Goal: Complete application form: Complete application form

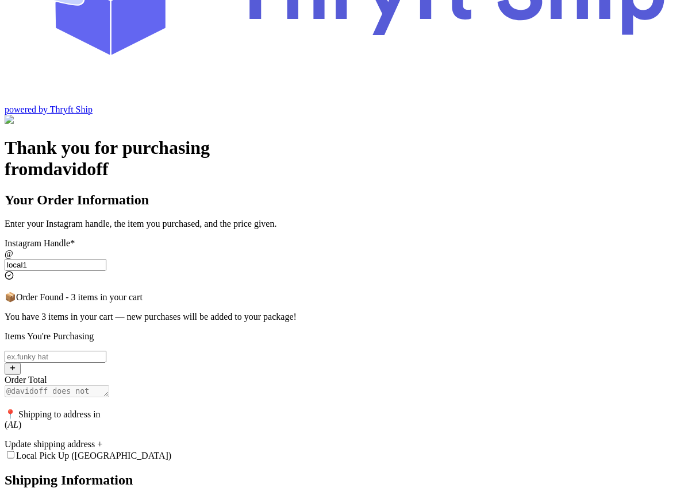
scroll to position [161, 0]
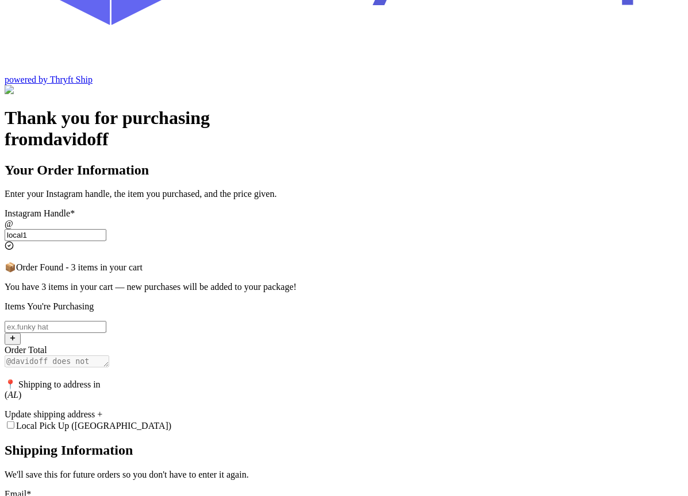
click at [14, 422] on input "Local Pick Up ([GEOGRAPHIC_DATA])" at bounding box center [10, 425] width 7 height 7
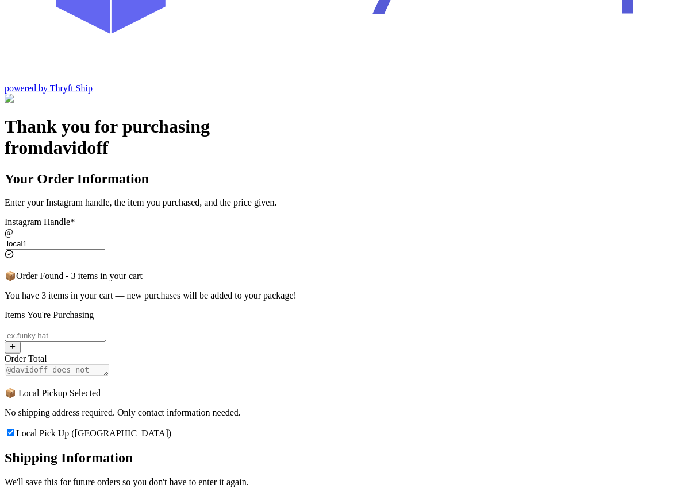
click at [14, 429] on input "Local Pick Up ([GEOGRAPHIC_DATA])" at bounding box center [10, 432] width 7 height 7
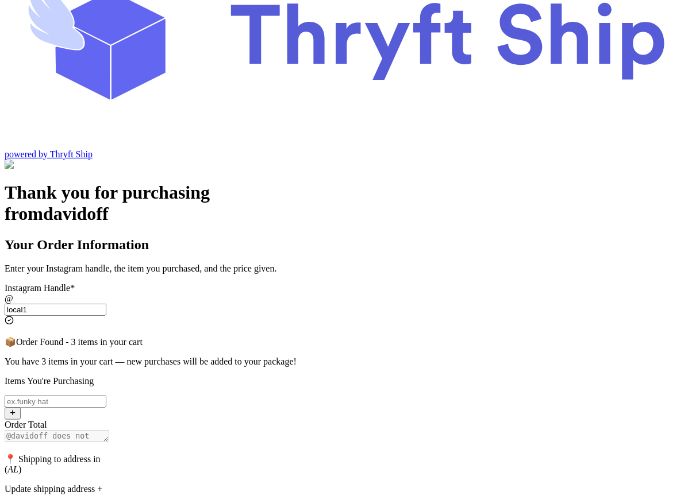
scroll to position [161, 0]
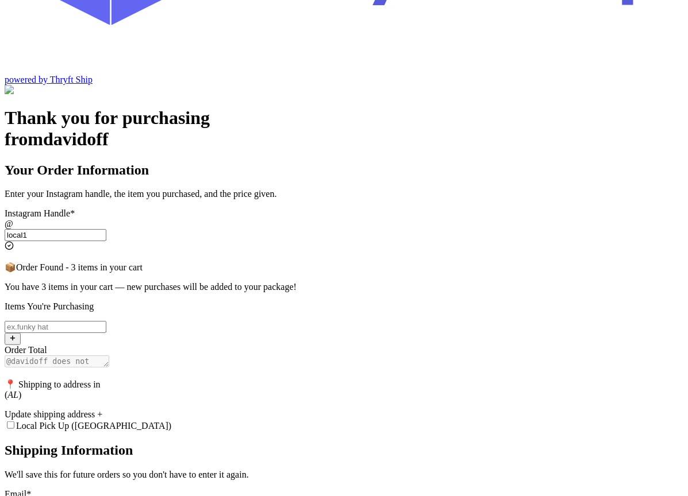
click at [276, 410] on div "Update shipping address +" at bounding box center [344, 415] width 679 height 10
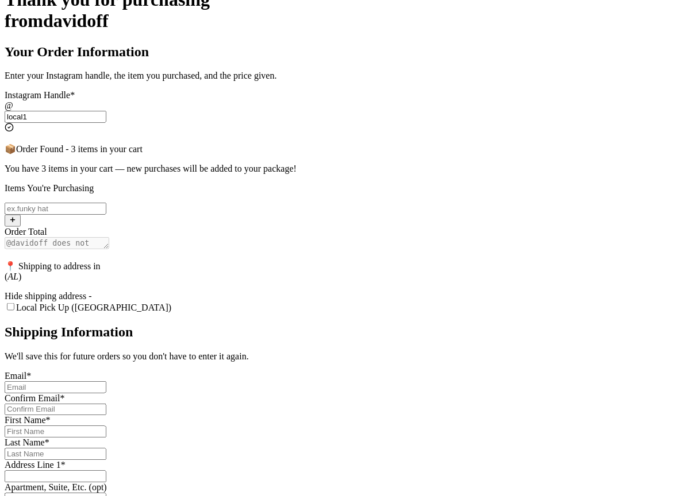
scroll to position [286, 0]
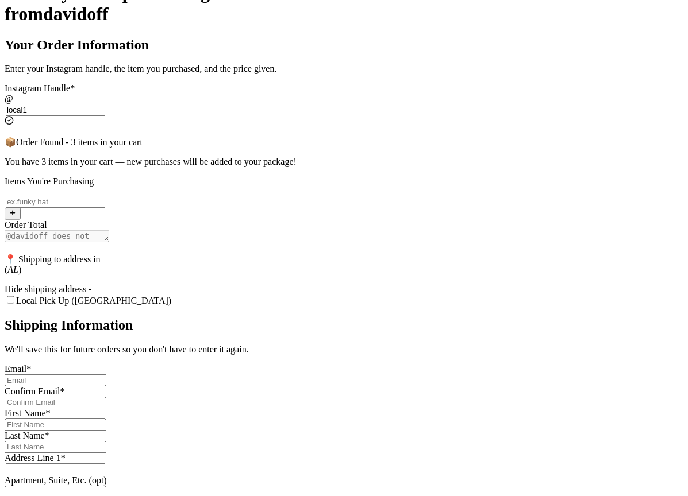
click at [14, 297] on input "Local Pick Up ([GEOGRAPHIC_DATA])" at bounding box center [10, 300] width 7 height 7
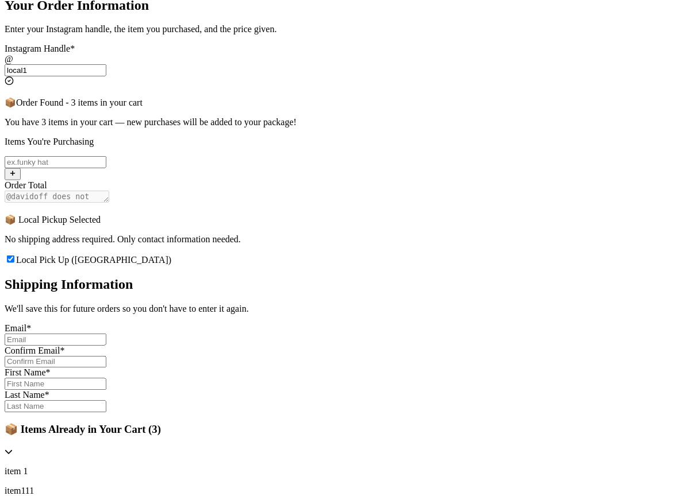
scroll to position [279, 0]
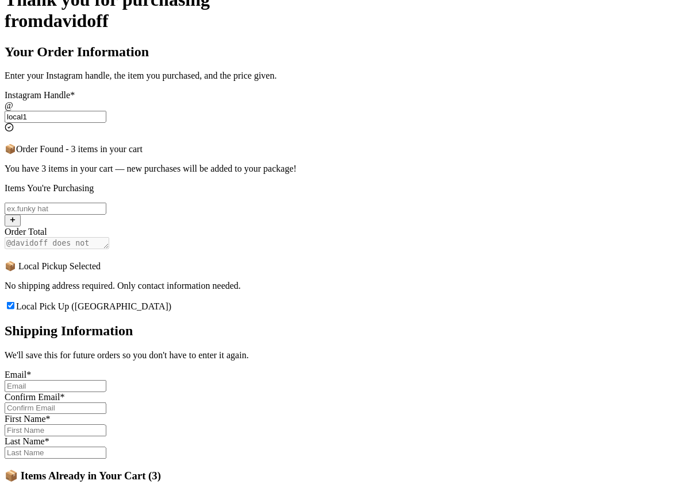
click at [14, 302] on input "Local Pick Up ([GEOGRAPHIC_DATA])" at bounding box center [10, 305] width 7 height 7
checkbox input "false"
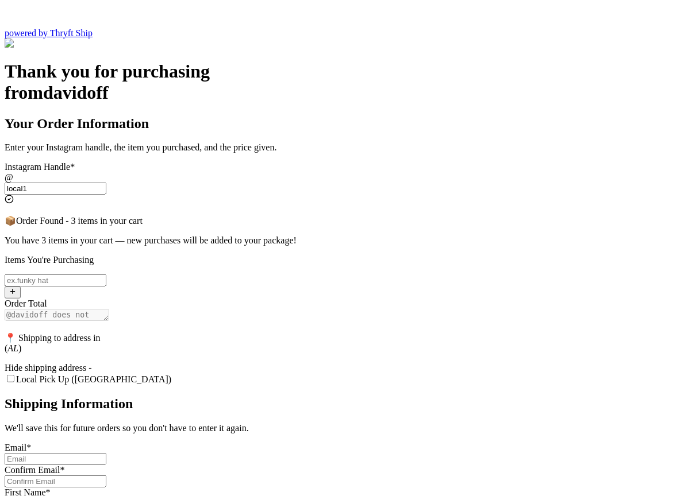
scroll to position [188, 0]
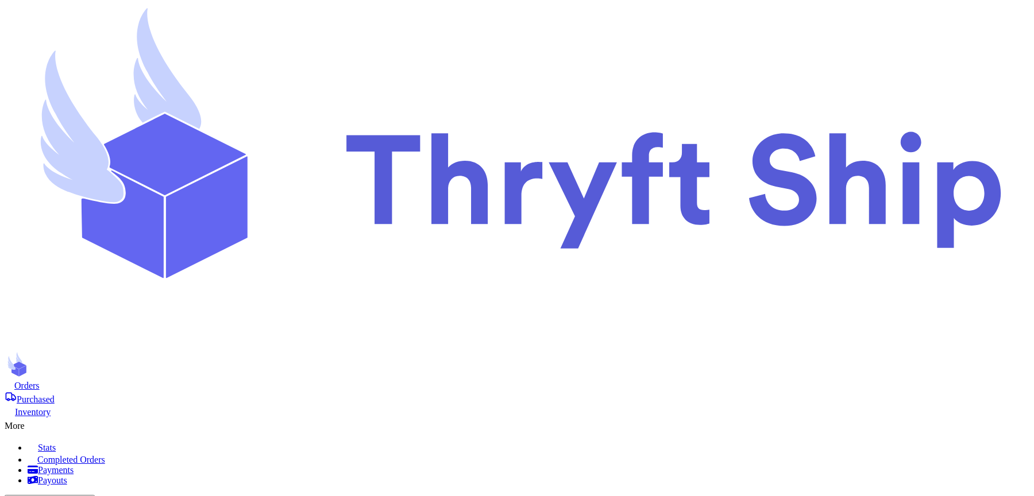
scroll to position [580, 0]
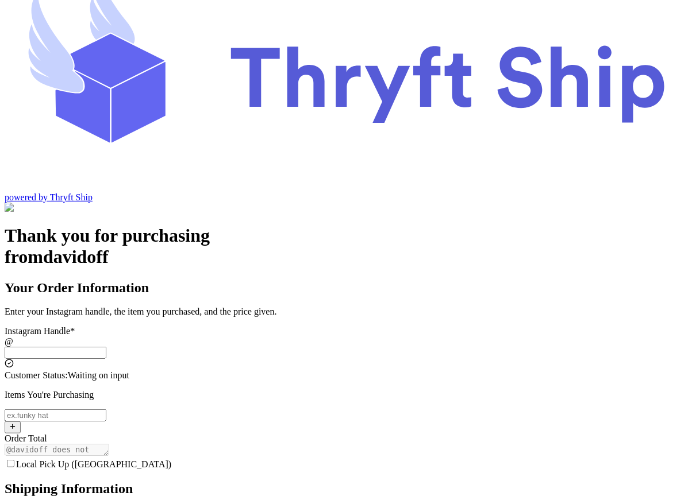
scroll to position [45, 0]
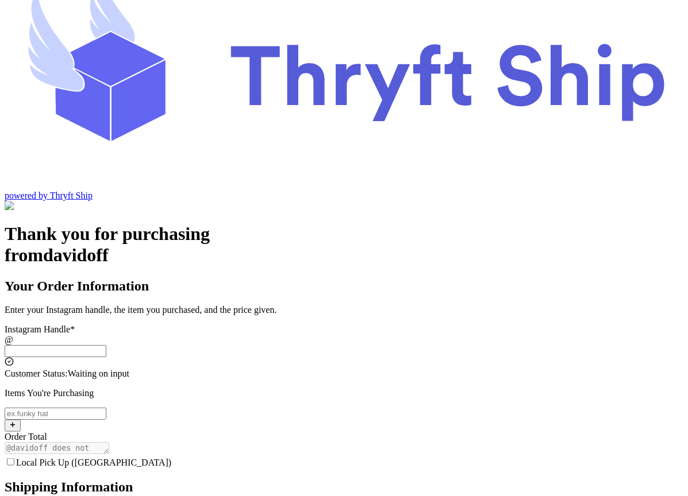
click at [106, 345] on input "Local Pick Up ([GEOGRAPHIC_DATA])" at bounding box center [56, 351] width 102 height 12
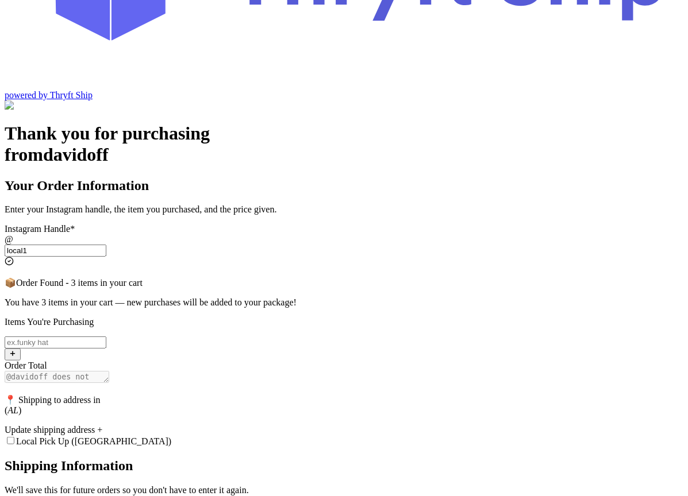
scroll to position [157, 0]
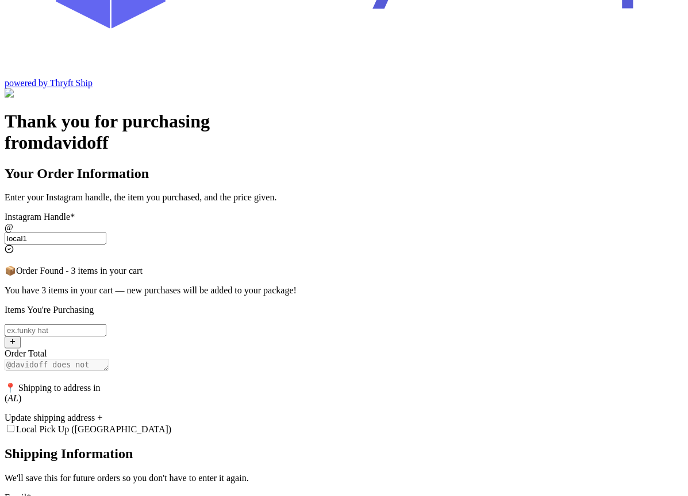
type input "local1"
click at [171, 425] on label "Local Pick Up ([GEOGRAPHIC_DATA])" at bounding box center [88, 430] width 167 height 10
click at [14, 425] on input "Local Pick Up ([GEOGRAPHIC_DATA])" at bounding box center [10, 428] width 7 height 7
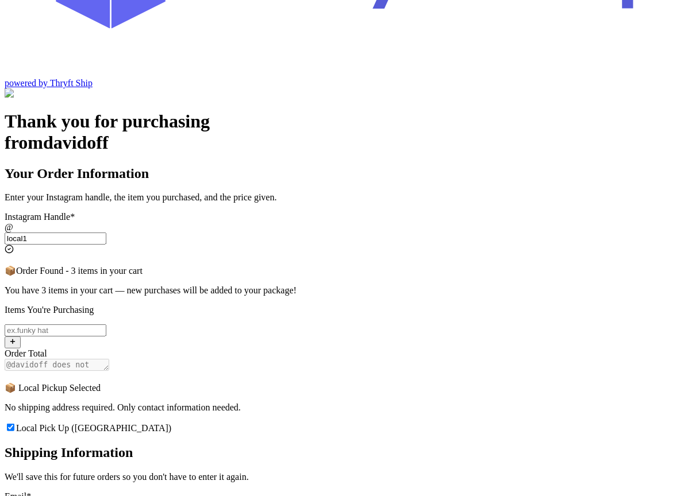
scroll to position [152, 0]
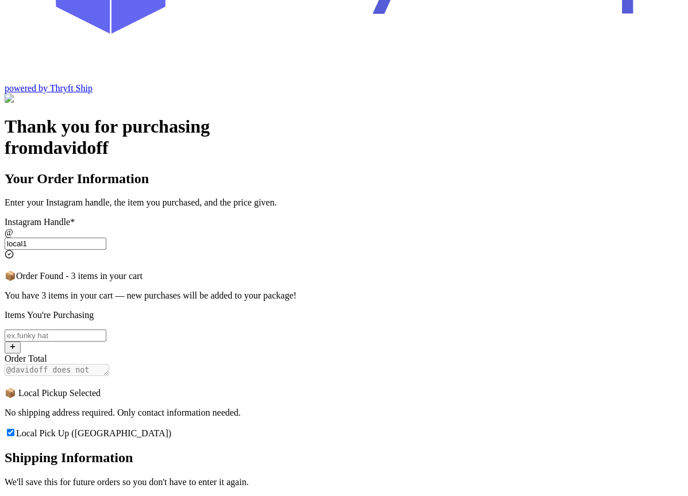
click at [374, 428] on div "Local Pick Up ([GEOGRAPHIC_DATA])" at bounding box center [344, 433] width 679 height 11
click at [171, 429] on label "Local Pick Up ([GEOGRAPHIC_DATA])" at bounding box center [88, 434] width 167 height 10
click at [14, 429] on input "Local Pick Up ([GEOGRAPHIC_DATA])" at bounding box center [10, 432] width 7 height 7
checkbox input "false"
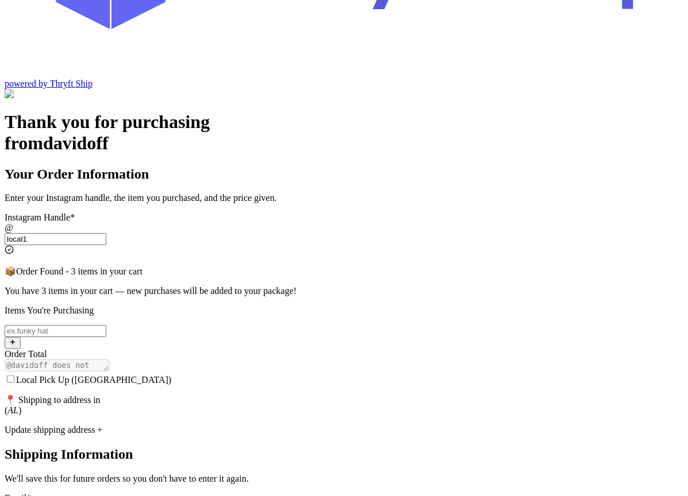
scroll to position [161, 0]
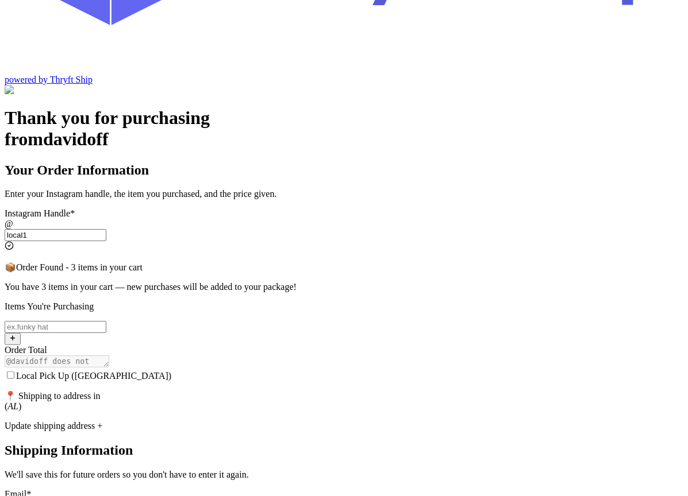
click at [171, 371] on span "Local Pick Up ([GEOGRAPHIC_DATA])" at bounding box center [93, 376] width 155 height 10
click at [14, 372] on input "Local Pick Up ([GEOGRAPHIC_DATA])" at bounding box center [10, 375] width 7 height 7
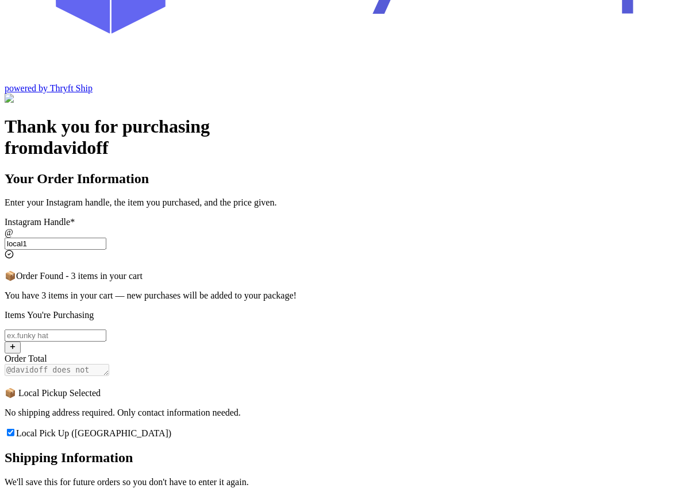
click at [171, 429] on span "Local Pick Up ([GEOGRAPHIC_DATA])" at bounding box center [93, 434] width 155 height 10
click at [14, 429] on input "Local Pick Up ([GEOGRAPHIC_DATA])" at bounding box center [10, 432] width 7 height 7
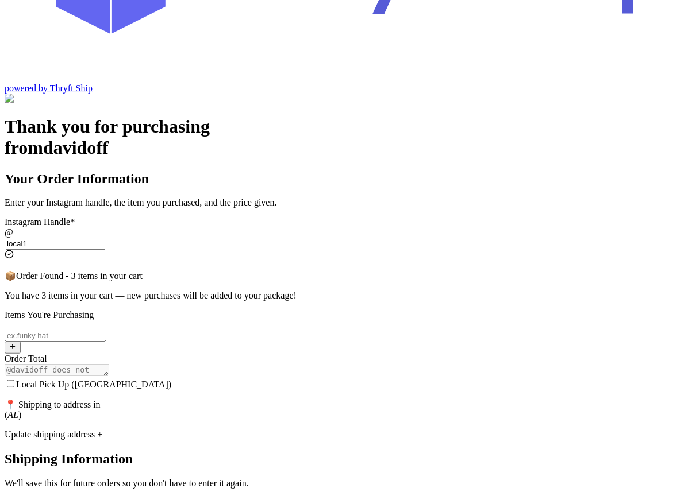
click at [171, 380] on span "Local Pick Up ([GEOGRAPHIC_DATA])" at bounding box center [93, 385] width 155 height 10
click at [14, 380] on input "Local Pick Up ([GEOGRAPHIC_DATA])" at bounding box center [10, 383] width 7 height 7
checkbox input "true"
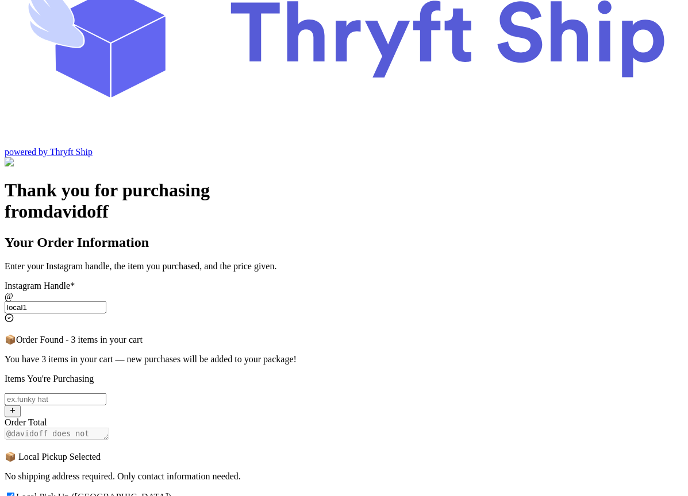
scroll to position [91, 0]
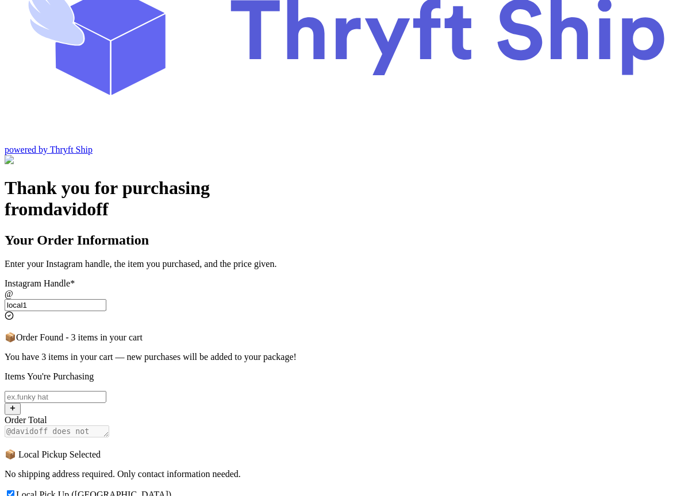
click at [106, 391] on input "Local Pick Up ([GEOGRAPHIC_DATA])" at bounding box center [56, 397] width 102 height 12
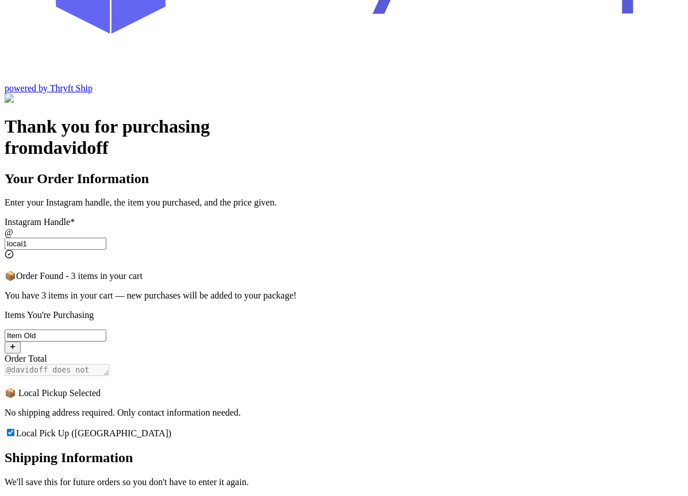
type input "Item Old"
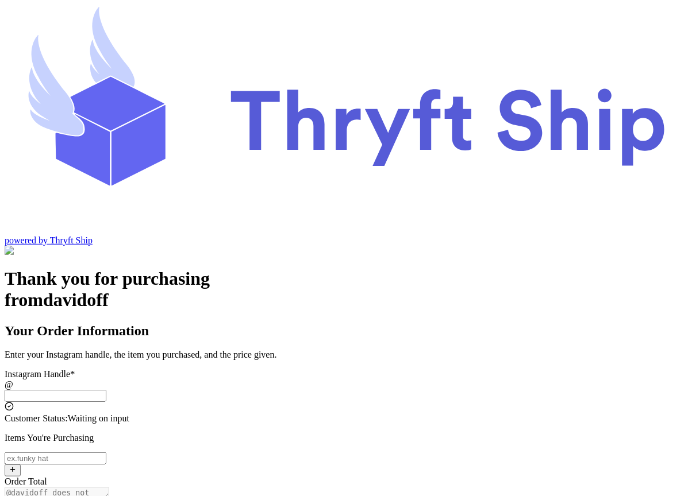
click at [106, 390] on input "Local Pick Up ([GEOGRAPHIC_DATA])" at bounding box center [56, 396] width 102 height 12
type input "local2"
type input "Local Pickup"
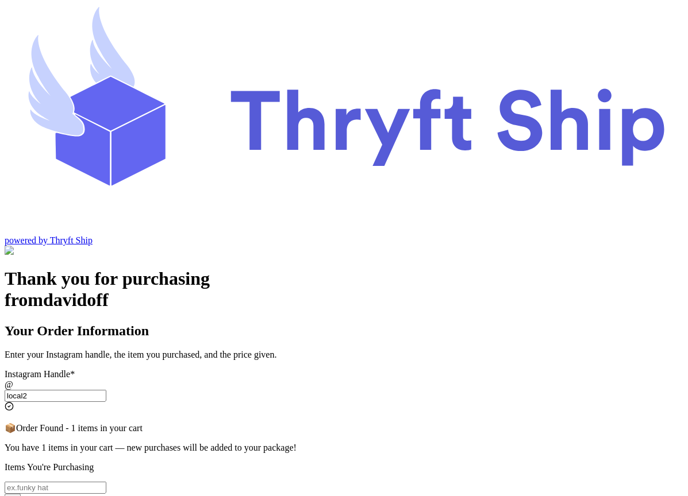
type input "local2"
click at [106, 482] on input "Local Pick Up (Local Pickup, AL)" at bounding box center [56, 488] width 102 height 12
type input "item104"
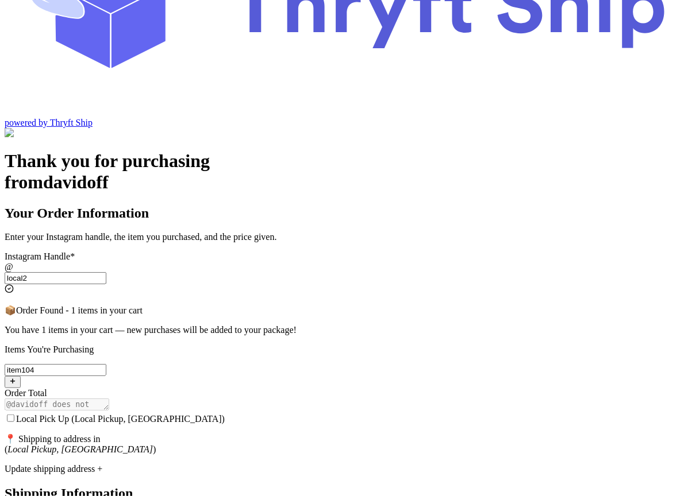
scroll to position [161, 0]
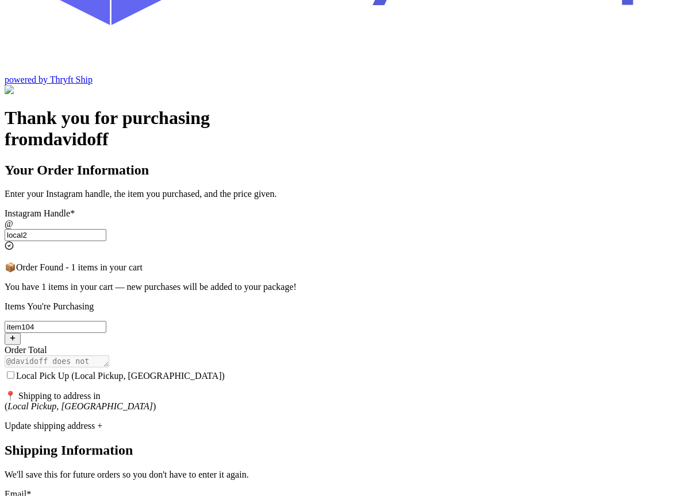
click at [225, 371] on span "Local Pick Up (Local Pickup, AL)" at bounding box center [120, 376] width 209 height 10
click at [14, 372] on input "Local Pick Up (Local Pickup, AL)" at bounding box center [10, 375] width 7 height 7
checkbox input "true"
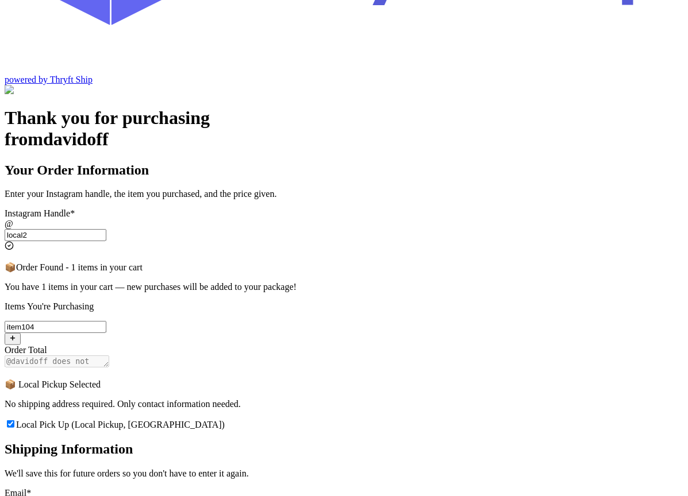
scroll to position [152, 0]
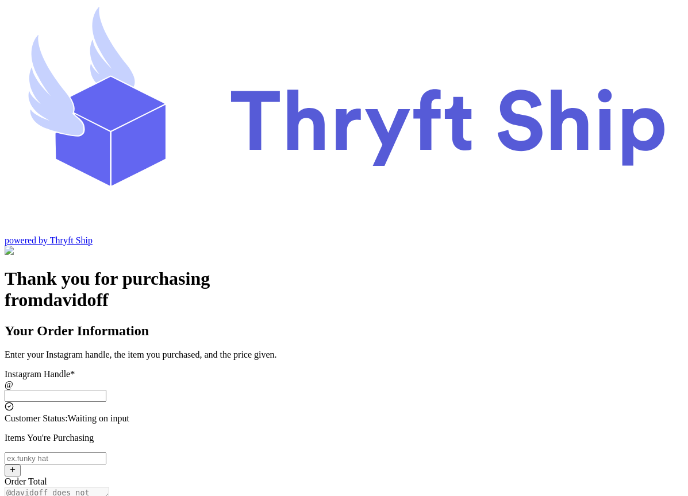
click at [106, 390] on input "Local Pick Up ([GEOGRAPHIC_DATA])" at bounding box center [56, 396] width 102 height 12
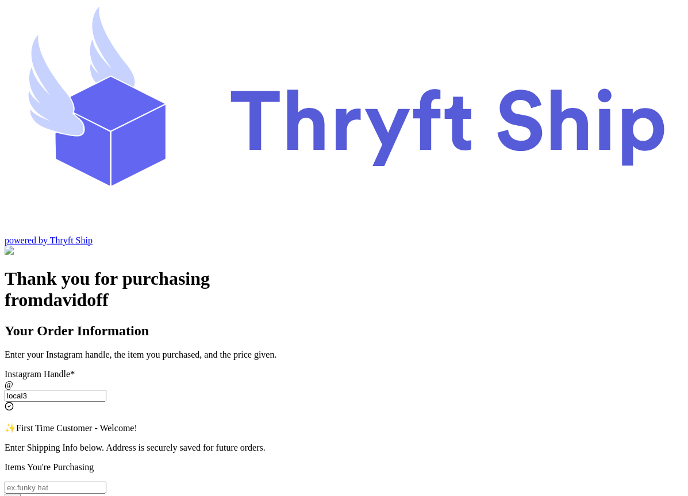
type input "local3"
click at [106, 482] on input "Local Pick Up ([GEOGRAPHIC_DATA])" at bounding box center [56, 488] width 102 height 12
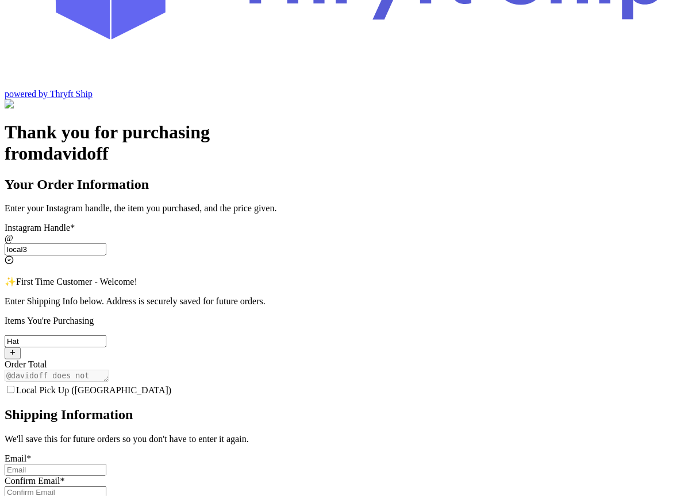
scroll to position [140, 0]
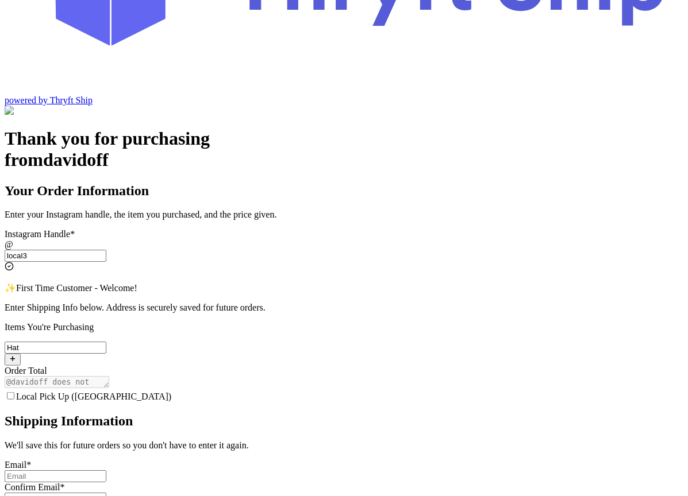
type input "Hat"
click at [14, 392] on input "Local Pick Up ([GEOGRAPHIC_DATA])" at bounding box center [10, 395] width 7 height 7
checkbox input "true"
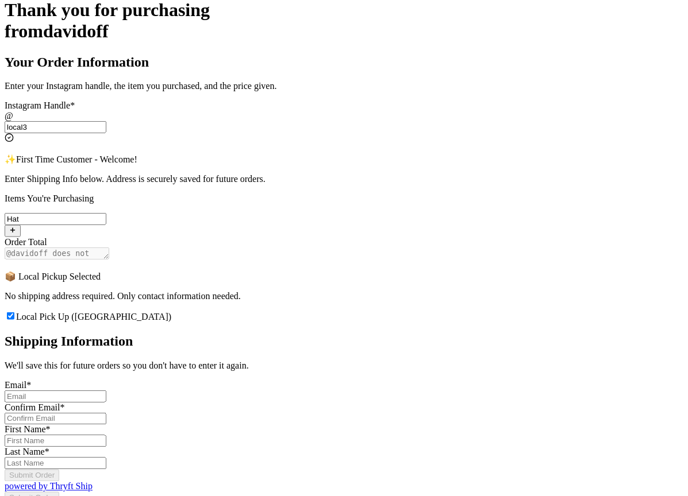
scroll to position [279, 0]
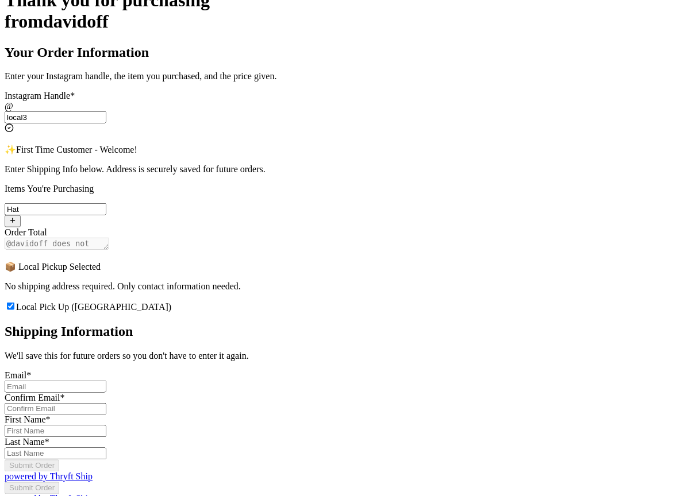
click at [106, 381] on input "Local Pick Up ([GEOGRAPHIC_DATA])" at bounding box center [56, 387] width 102 height 12
type input "abdul+1@thryftship.com"
type input "Ross"
type input "Geller"
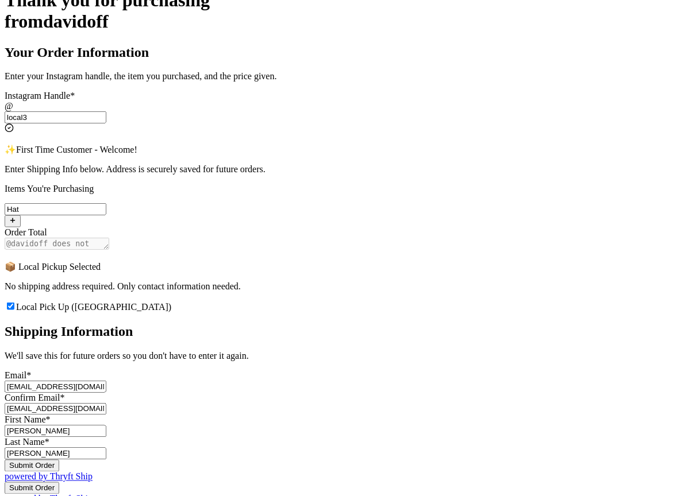
click at [106, 381] on input "abdul+1@thryftship.com" at bounding box center [56, 387] width 102 height 12
type input "abdul+2@thryftship.com"
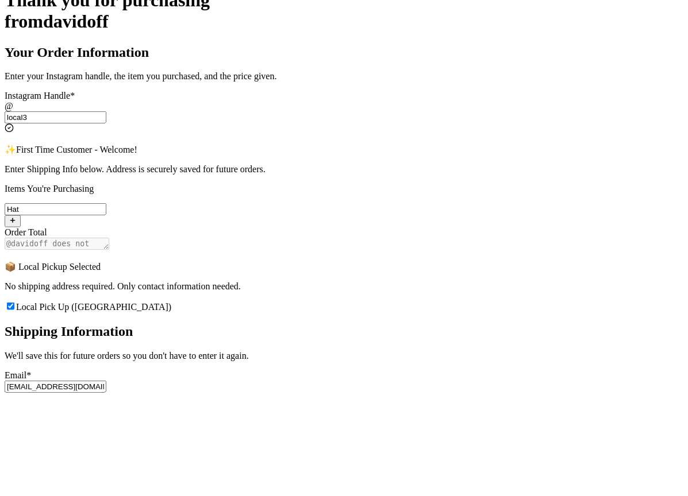
type input "abdul+2@thryftship.com"
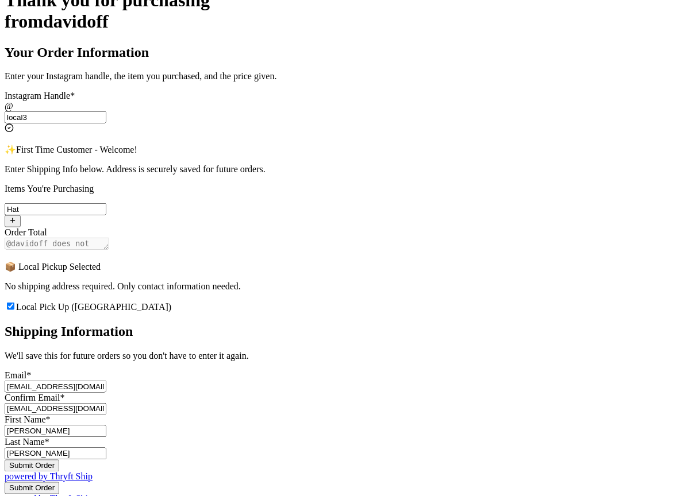
scroll to position [351, 0]
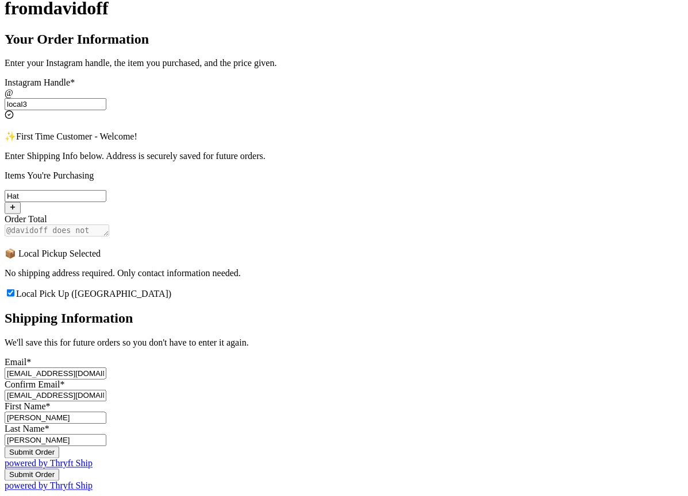
click at [106, 413] on input "Ross" at bounding box center [56, 419] width 102 height 12
click at [106, 435] on input "Geller" at bounding box center [56, 441] width 102 height 12
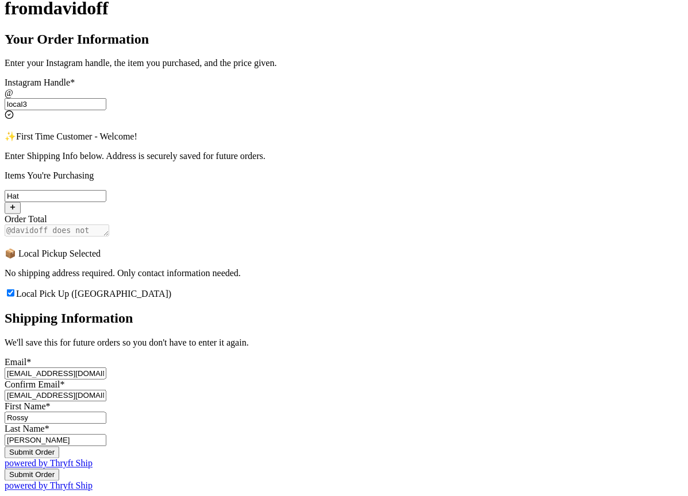
click at [106, 413] on input "Rossy" at bounding box center [56, 419] width 102 height 12
type input "Monica"
click at [59, 447] on button "Submit Order" at bounding box center [32, 453] width 55 height 12
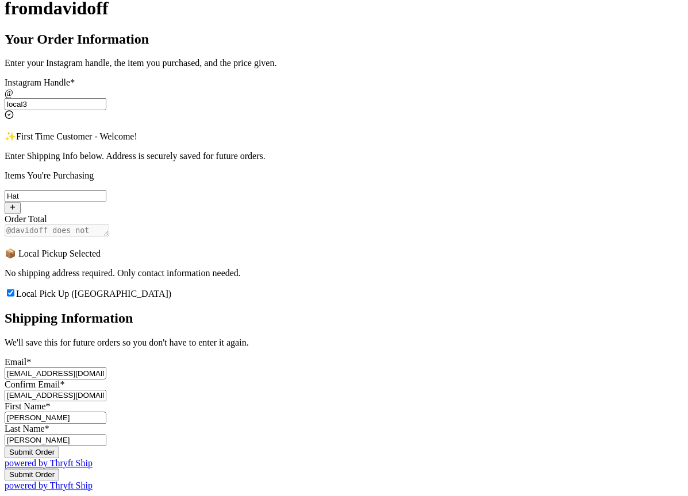
scroll to position [0, 0]
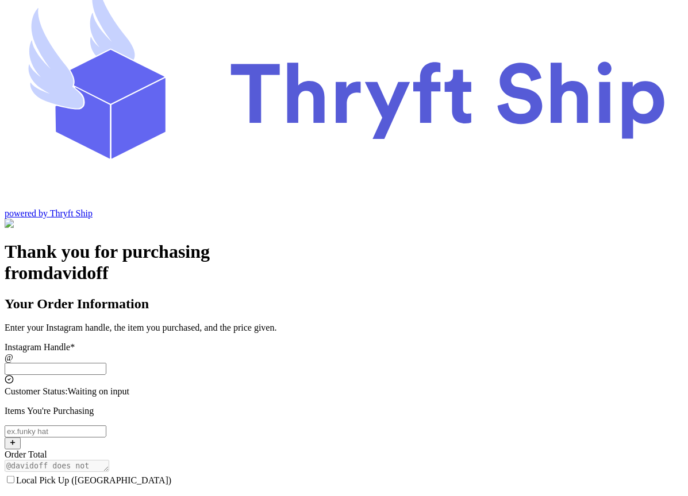
scroll to position [45, 0]
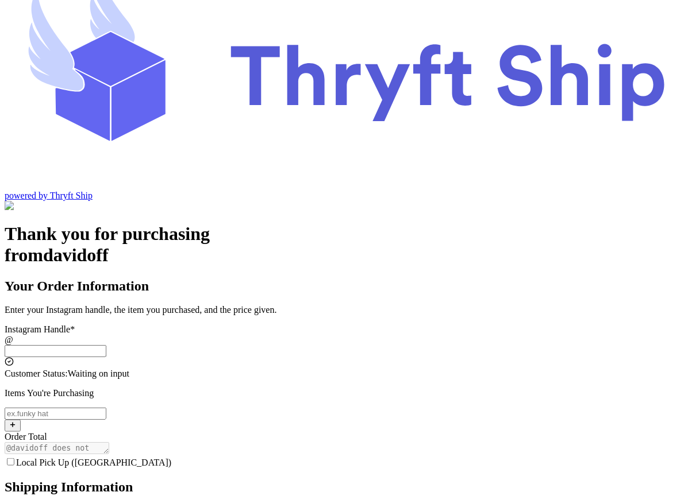
click at [106, 345] on input "Local Pick Up ([GEOGRAPHIC_DATA])" at bounding box center [56, 351] width 102 height 12
type input "local3"
type input "Local Pickup"
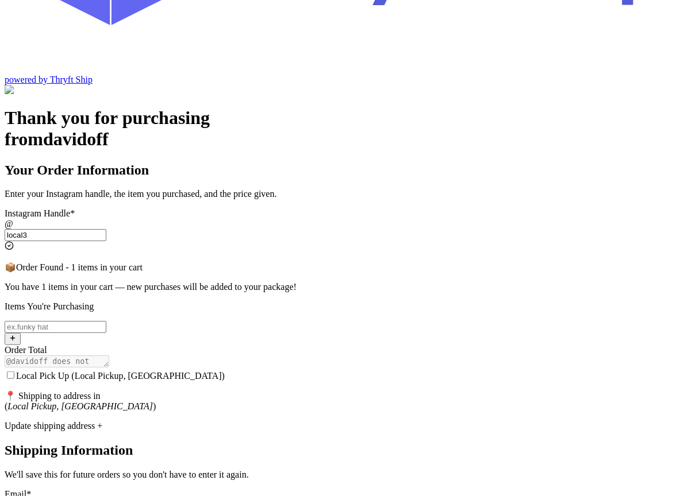
scroll to position [0, 0]
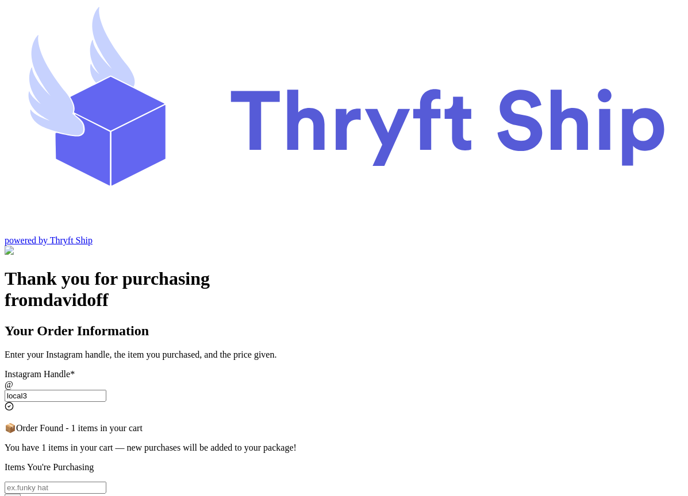
type input "local3"
